Goal: Transaction & Acquisition: Purchase product/service

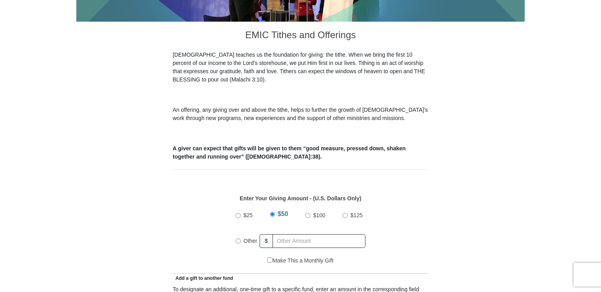
scroll to position [275, 0]
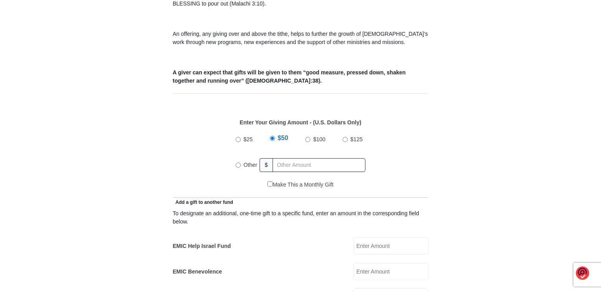
click at [238, 162] on input "Other" at bounding box center [238, 164] width 5 height 5
radio input "true"
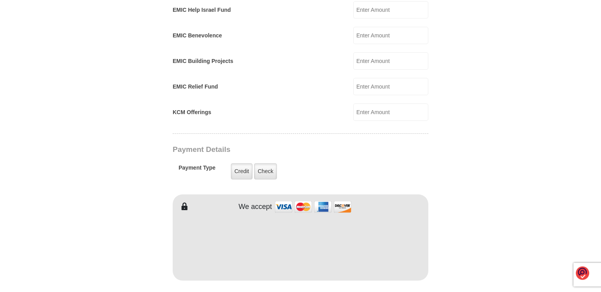
scroll to position [590, 0]
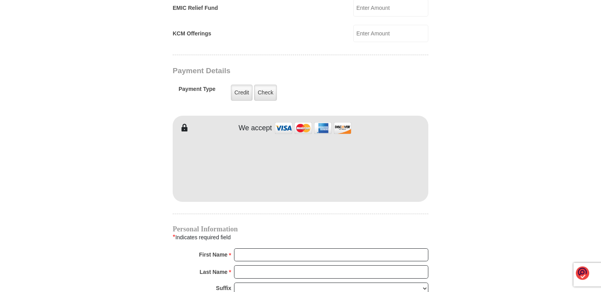
type input "140"
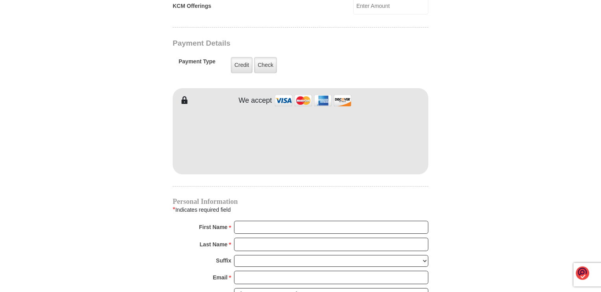
scroll to position [669, 0]
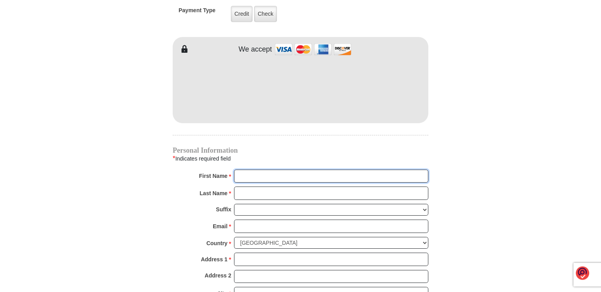
click at [267, 170] on input "First Name *" at bounding box center [331, 176] width 194 height 13
type input "[PERSON_NAME]"
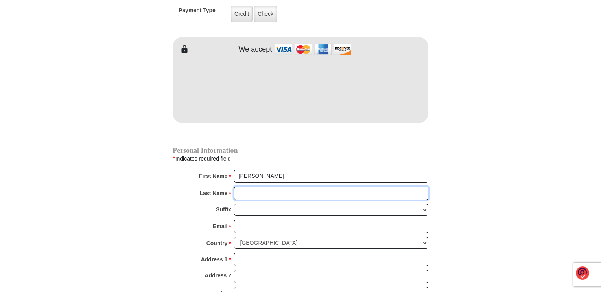
type input "Covert"
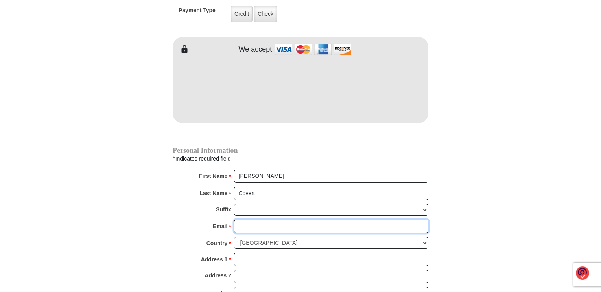
type input "[EMAIL_ADDRESS][DOMAIN_NAME]"
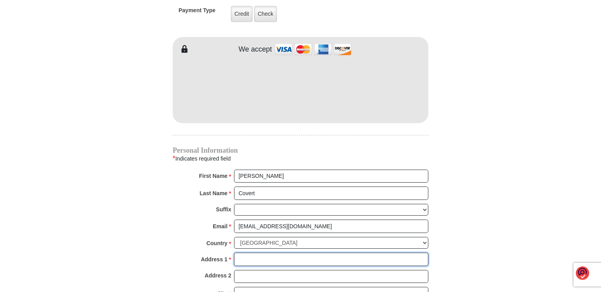
type input "[STREET_ADDRESS][PERSON_NAME]"
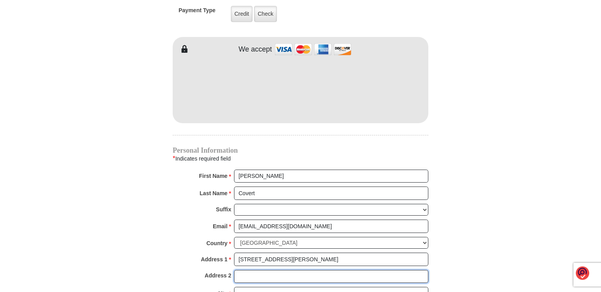
type input "Unit 1094"
type input "[GEOGRAPHIC_DATA]"
type input "89081"
type input "7252785385"
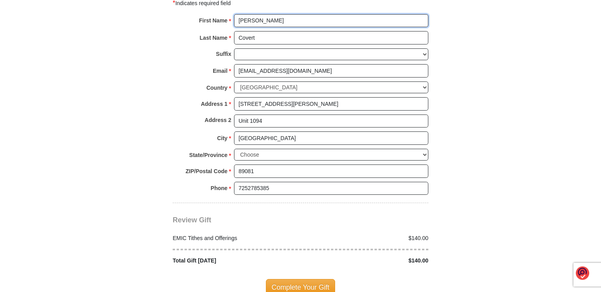
scroll to position [826, 0]
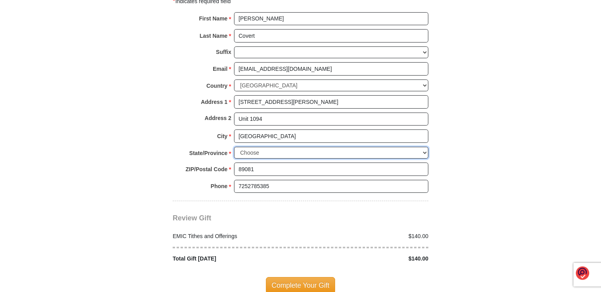
click at [325, 147] on select "Choose [US_STATE] [US_STATE] [US_STATE] [US_STATE] [US_STATE] Armed Forces Amer…" at bounding box center [331, 153] width 194 height 12
select select "NV"
click at [234, 147] on select "Choose [US_STATE] [US_STATE] [US_STATE] [US_STATE] [US_STATE] Armed Forces Amer…" at bounding box center [331, 153] width 194 height 12
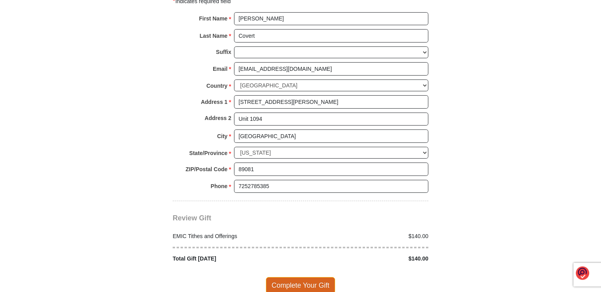
click at [298, 277] on span "Complete Your Gift" at bounding box center [301, 285] width 70 height 17
